Goal: Task Accomplishment & Management: Complete application form

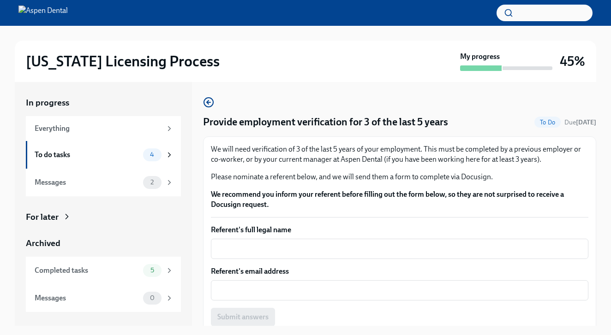
scroll to position [36, 0]
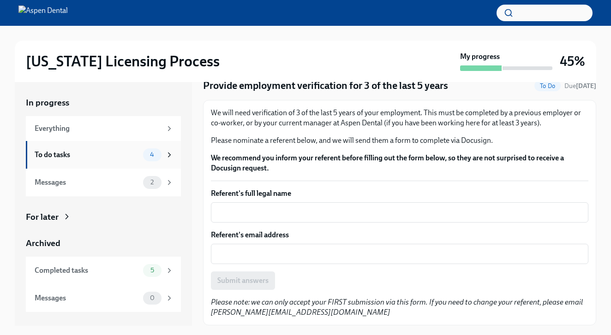
click at [92, 153] on div "To do tasks" at bounding box center [87, 155] width 105 height 10
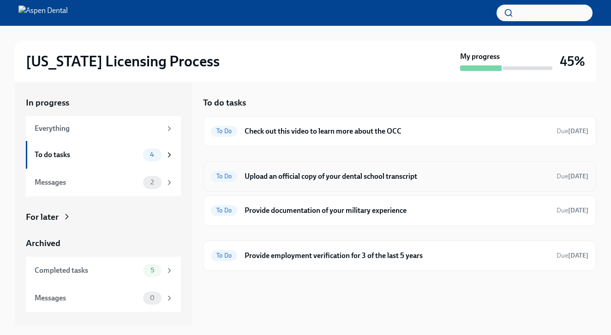
click at [305, 172] on h6 "Upload an official copy of your dental school transcript" at bounding box center [396, 177] width 304 height 10
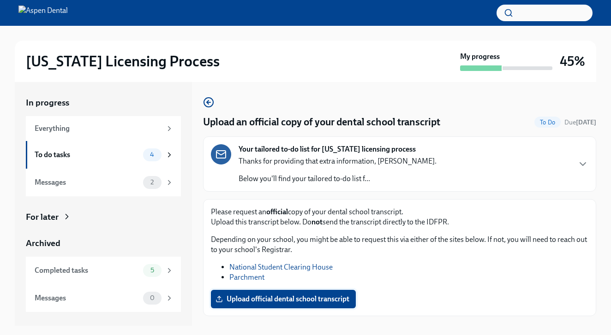
click at [294, 296] on span "Upload official dental school transcript" at bounding box center [283, 299] width 132 height 9
click at [0, 0] on input "Upload official dental school transcript" at bounding box center [0, 0] width 0 height 0
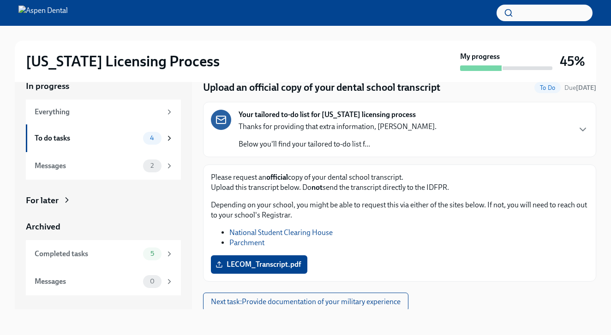
scroll to position [17, 0]
click at [342, 297] on button "Next task : Provide documentation of your military experience" at bounding box center [305, 302] width 205 height 18
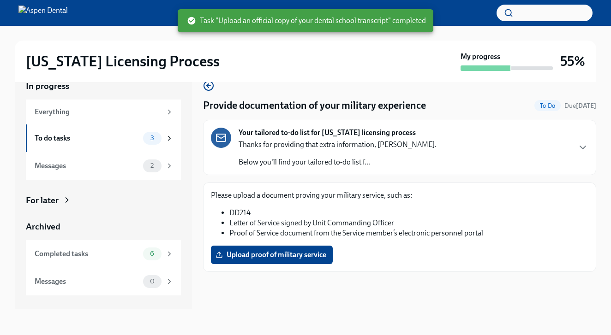
scroll to position [17, 0]
click at [105, 253] on div "Completed tasks" at bounding box center [87, 254] width 105 height 10
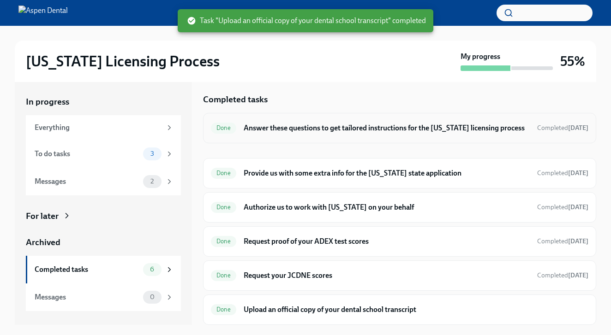
scroll to position [2, 0]
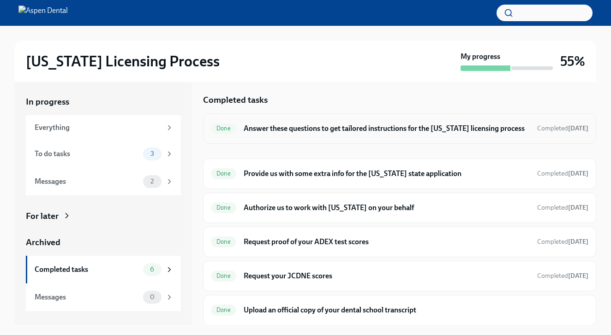
click at [274, 125] on h6 "Answer these questions to get tailored instructions for the [US_STATE] licensin…" at bounding box center [387, 129] width 286 height 10
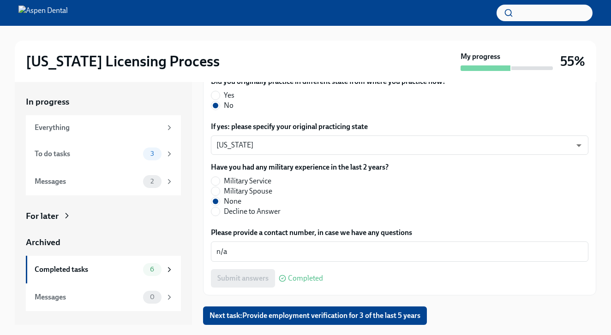
scroll to position [511, 0]
click at [107, 150] on div "To do tasks" at bounding box center [87, 154] width 105 height 10
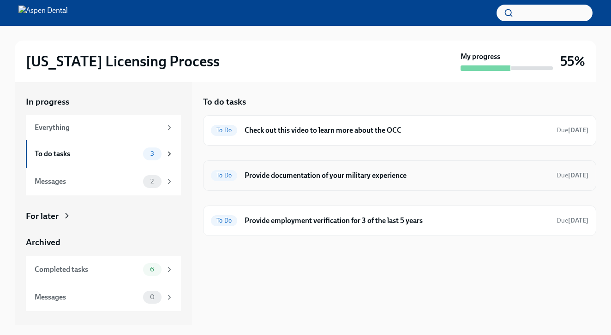
click at [292, 174] on h6 "Provide documentation of your military experience" at bounding box center [396, 176] width 304 height 10
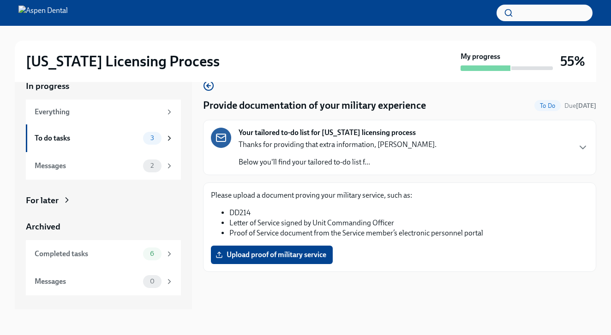
scroll to position [17, 0]
click at [208, 84] on icon "button" at bounding box center [208, 86] width 2 height 4
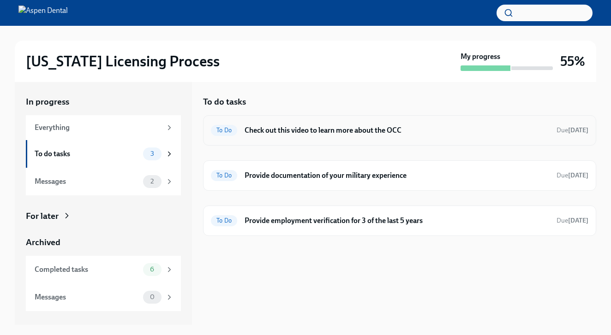
click at [311, 127] on h6 "Check out this video to learn more about the OCC" at bounding box center [396, 130] width 304 height 10
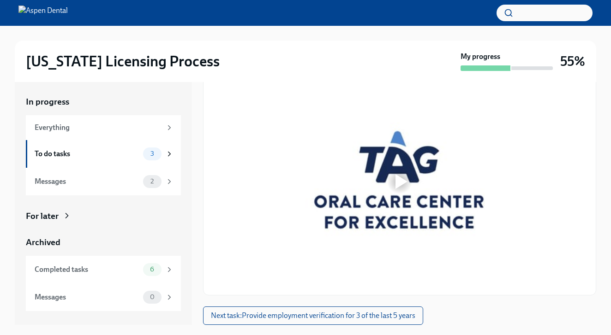
scroll to position [148, 0]
click at [395, 174] on div at bounding box center [400, 182] width 30 height 30
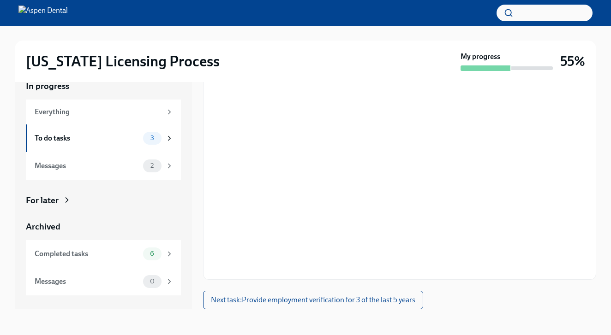
scroll to position [17, 0]
click at [415, 309] on button "Next task : Provide employment verification for 3 of the last 5 years" at bounding box center [313, 300] width 220 height 18
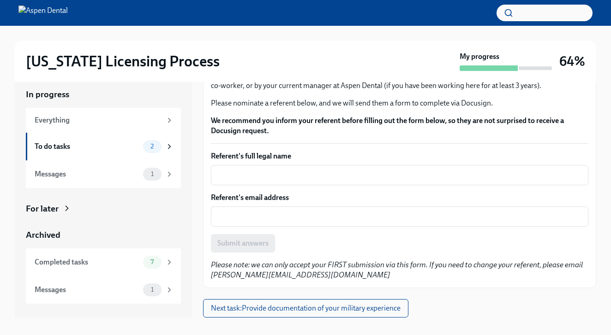
scroll to position [8, 0]
click at [98, 136] on div "To do tasks 2" at bounding box center [103, 147] width 155 height 28
